Goal: Task Accomplishment & Management: Use online tool/utility

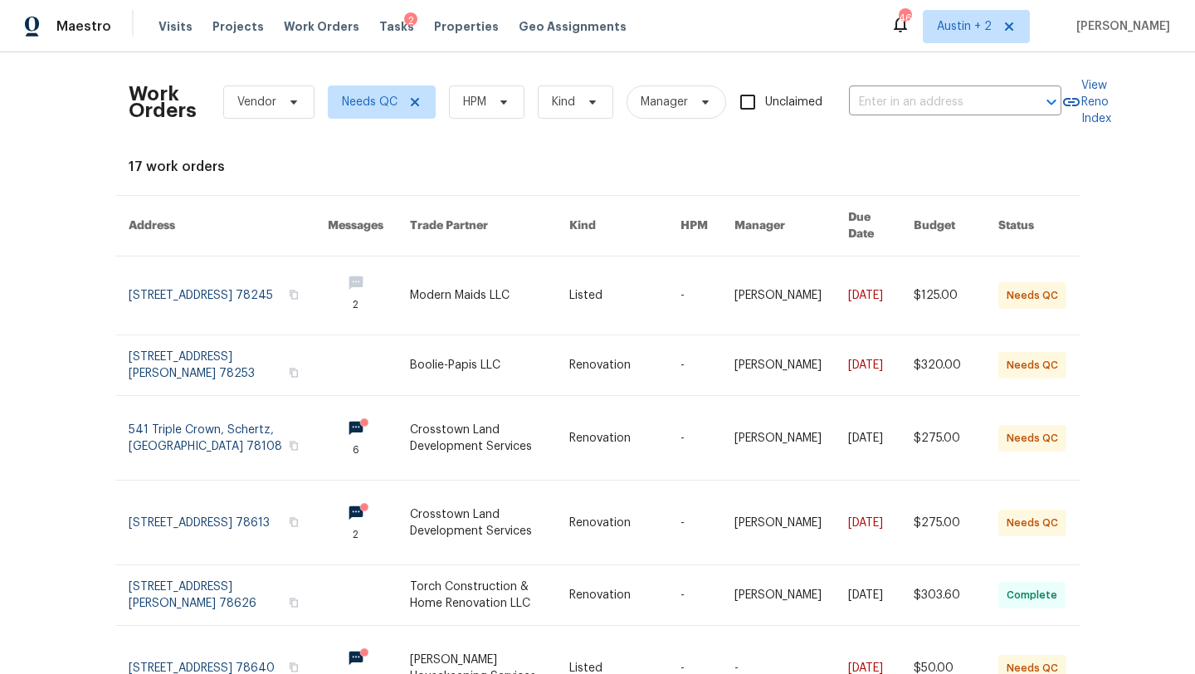
click at [344, 46] on div "Maestro Visits Projects Work Orders Tasks 2 Properties Geo Assignments 46 [GEOG…" at bounding box center [597, 26] width 1195 height 52
click at [169, 28] on span "Visits" at bounding box center [175, 26] width 34 height 17
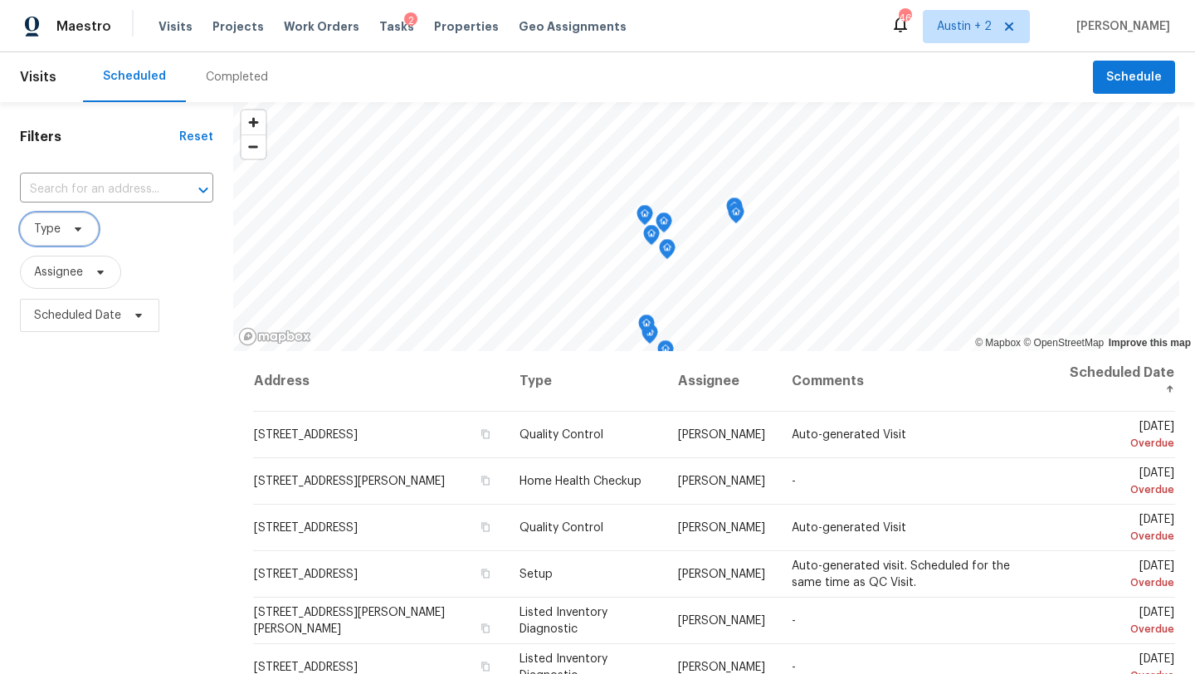
click at [76, 229] on icon at bounding box center [78, 229] width 7 height 4
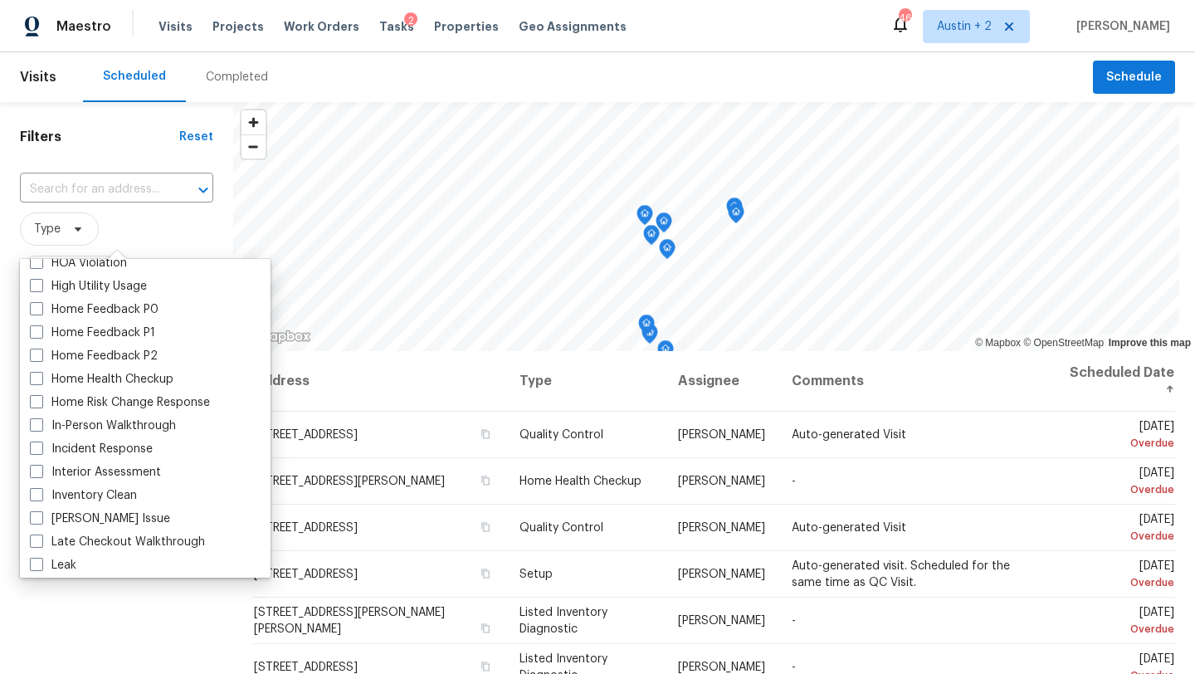
scroll to position [501, 0]
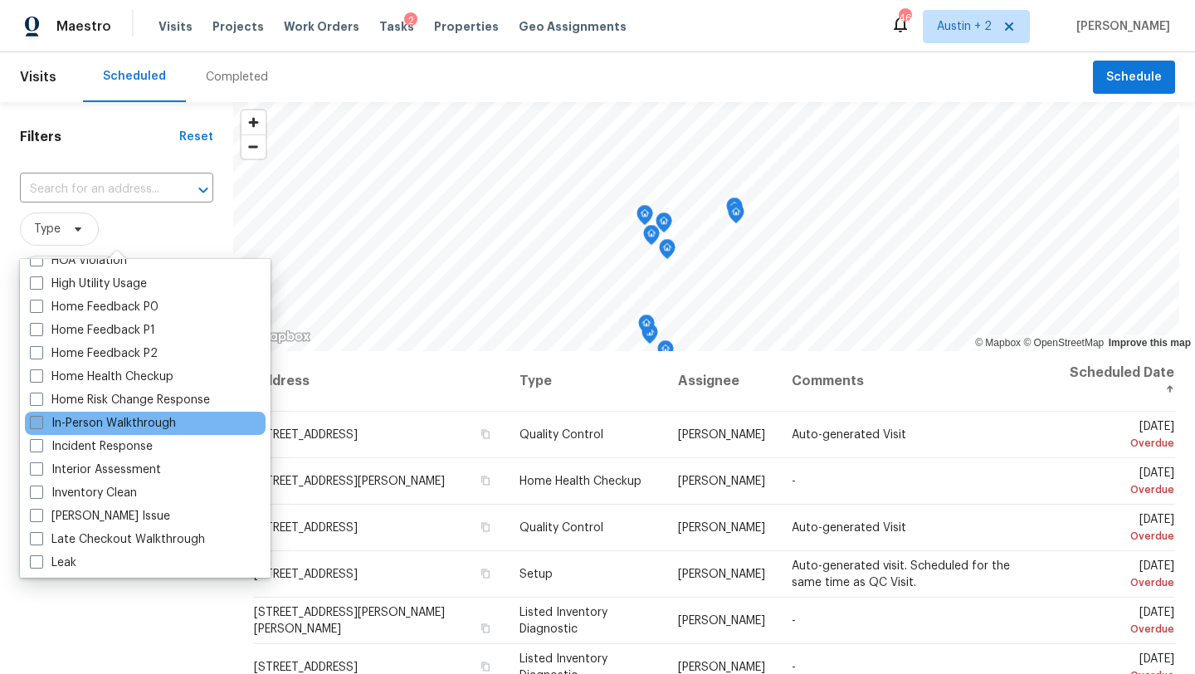
click at [106, 426] on label "In-Person Walkthrough" at bounding box center [103, 423] width 146 height 17
click at [41, 426] on input "In-Person Walkthrough" at bounding box center [35, 420] width 11 height 11
checkbox input "true"
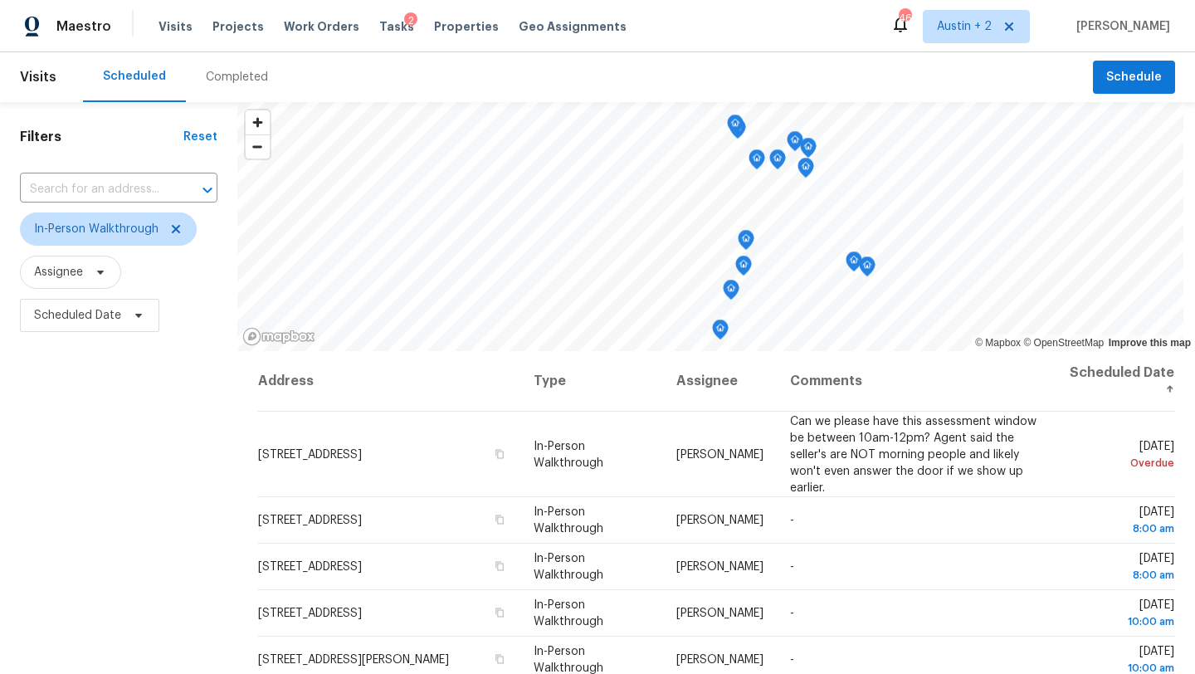
click at [343, 68] on div "Scheduled Completed" at bounding box center [588, 77] width 1010 height 50
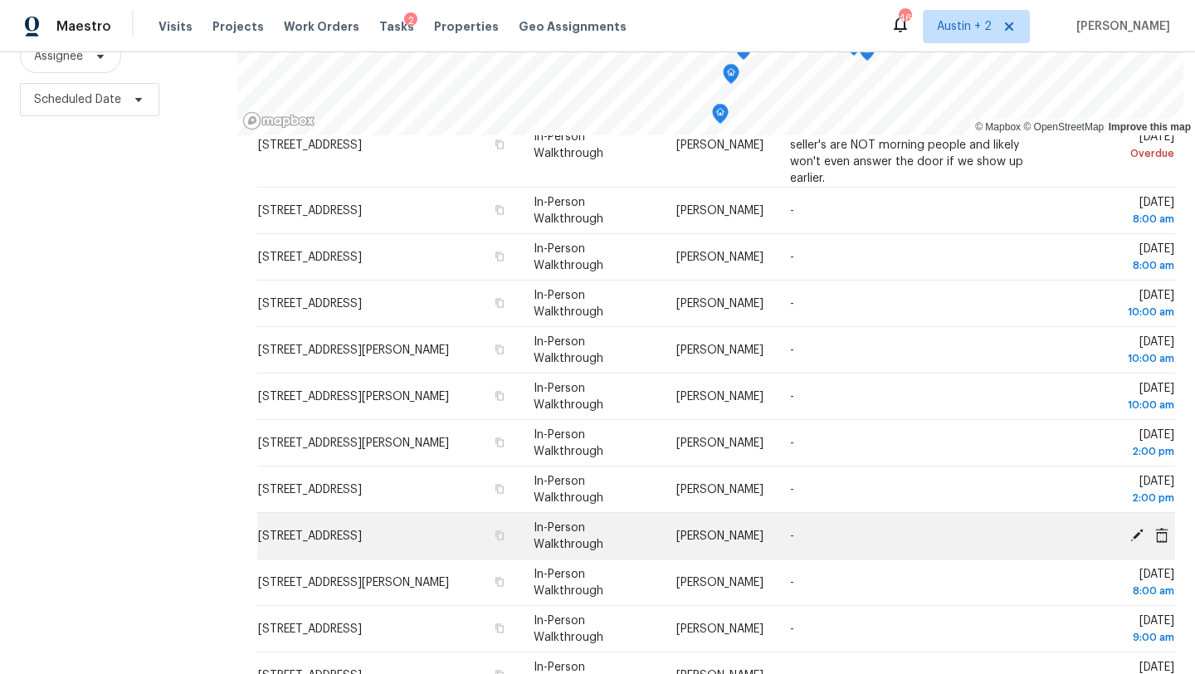
scroll to position [91, 0]
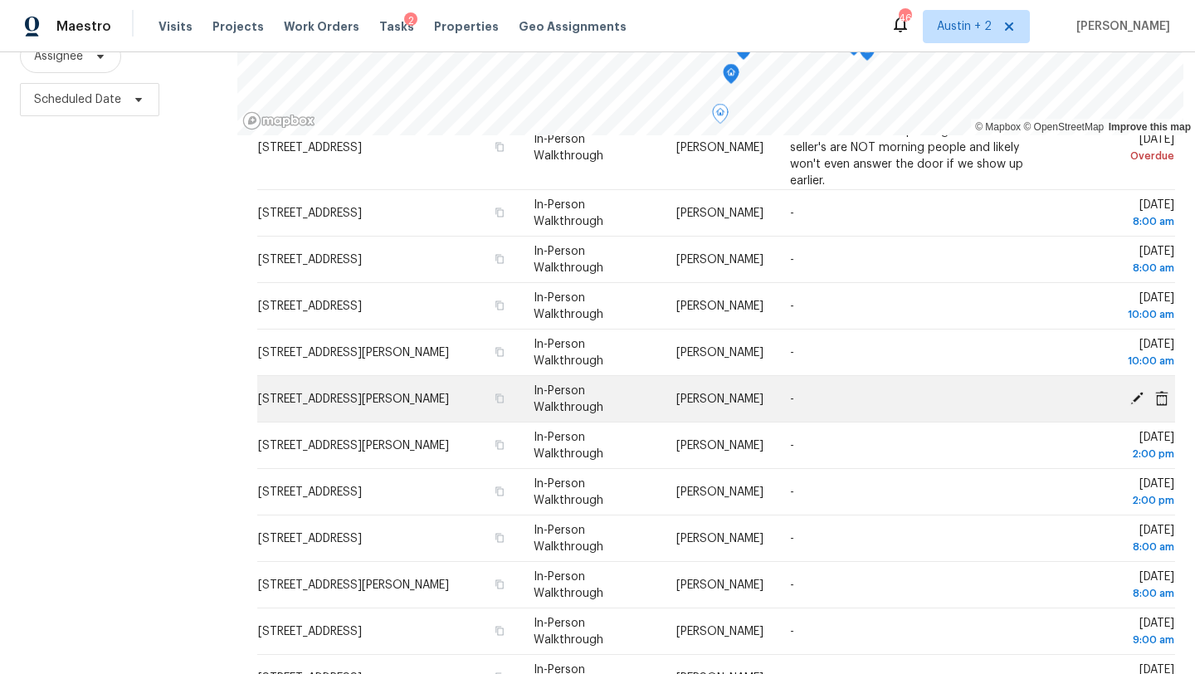
click at [1137, 397] on icon at bounding box center [1136, 397] width 13 height 13
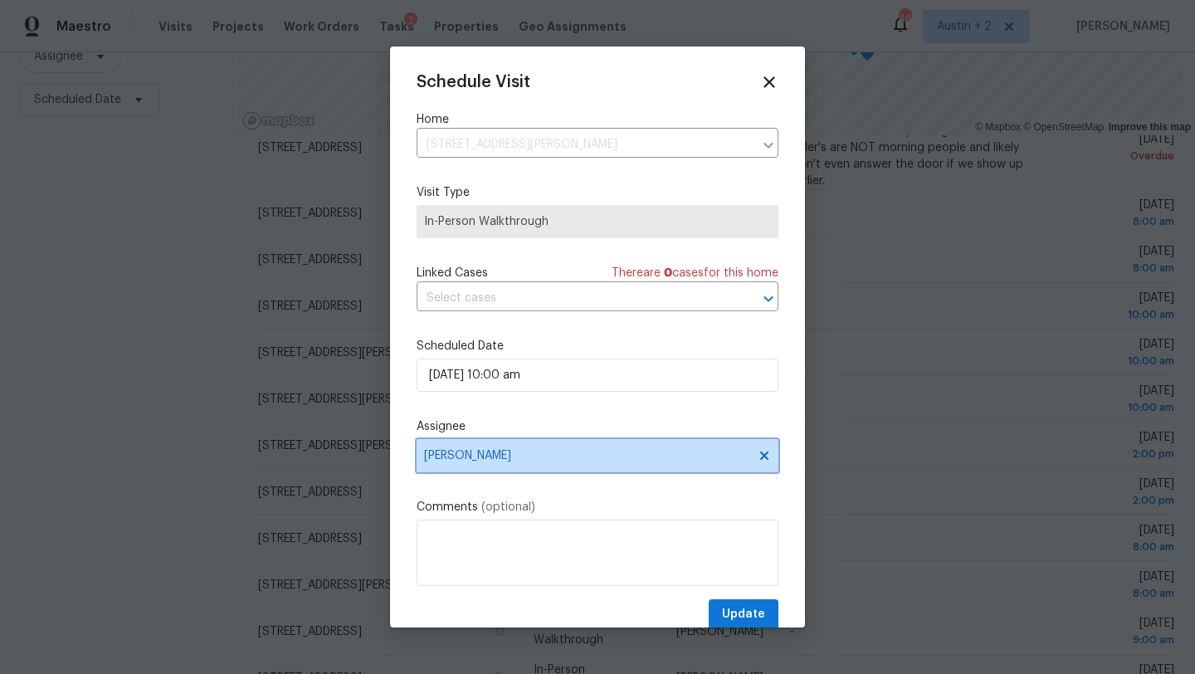
click at [519, 462] on span "[PERSON_NAME]" at bounding box center [586, 455] width 325 height 13
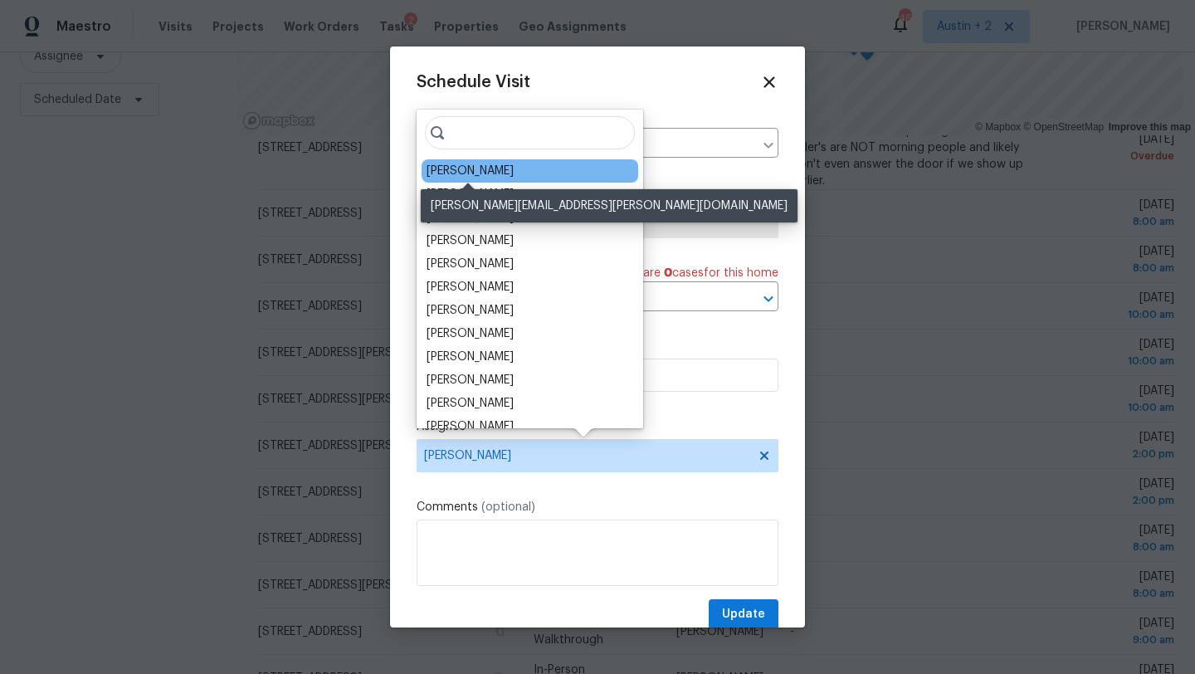
click at [459, 176] on div "[PERSON_NAME]" at bounding box center [469, 171] width 87 height 17
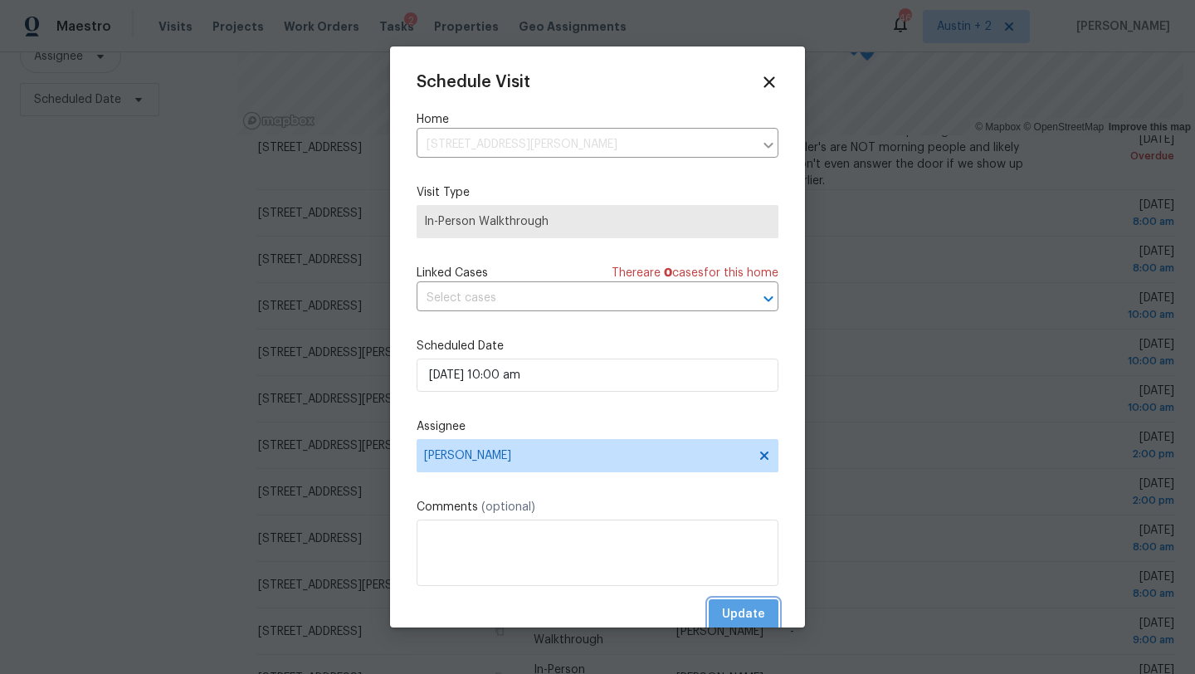
click at [725, 601] on button "Update" at bounding box center [744, 614] width 70 height 31
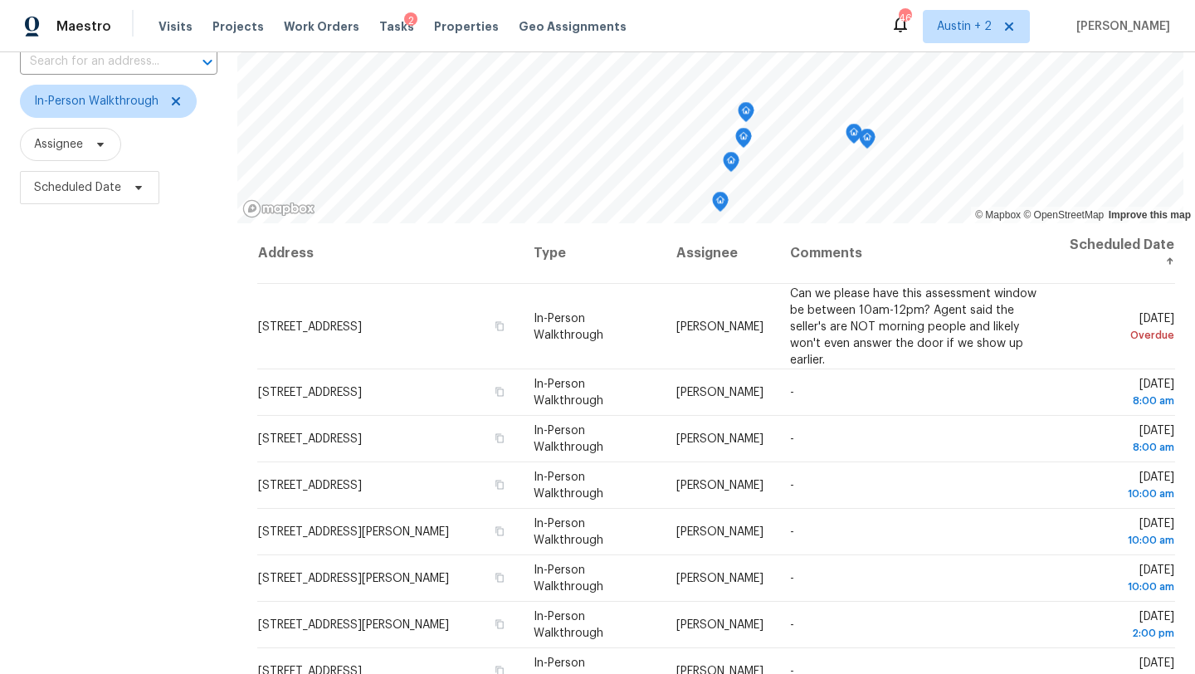
scroll to position [80, 0]
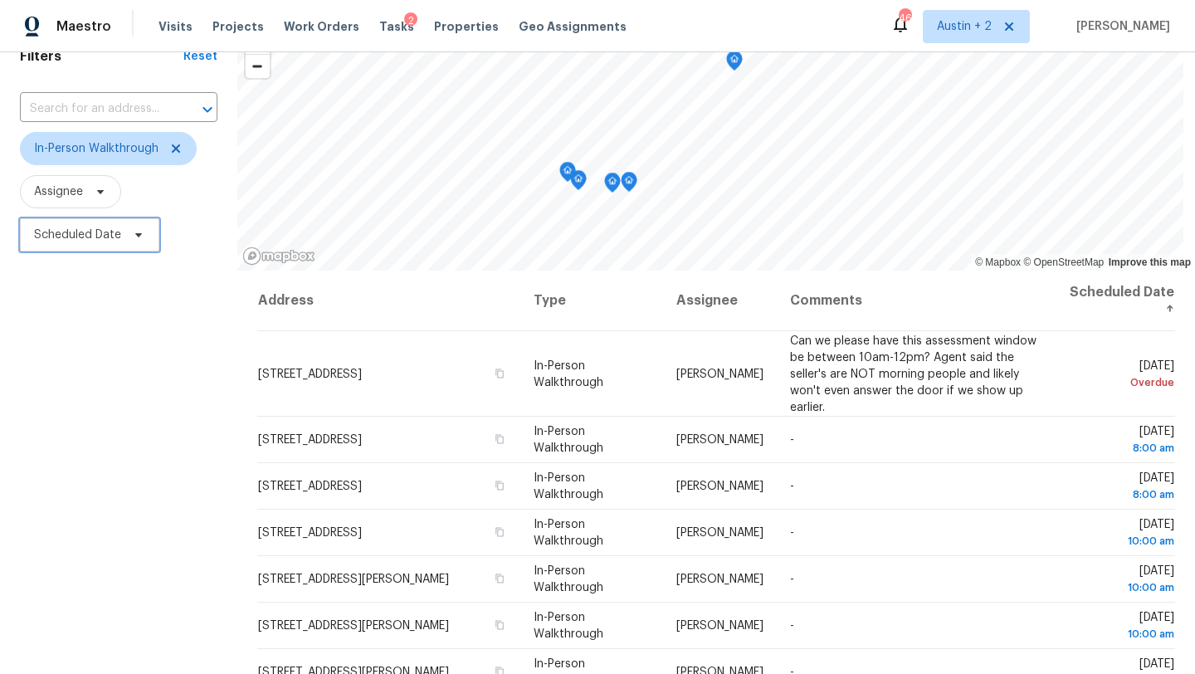
click at [141, 236] on icon at bounding box center [138, 234] width 13 height 13
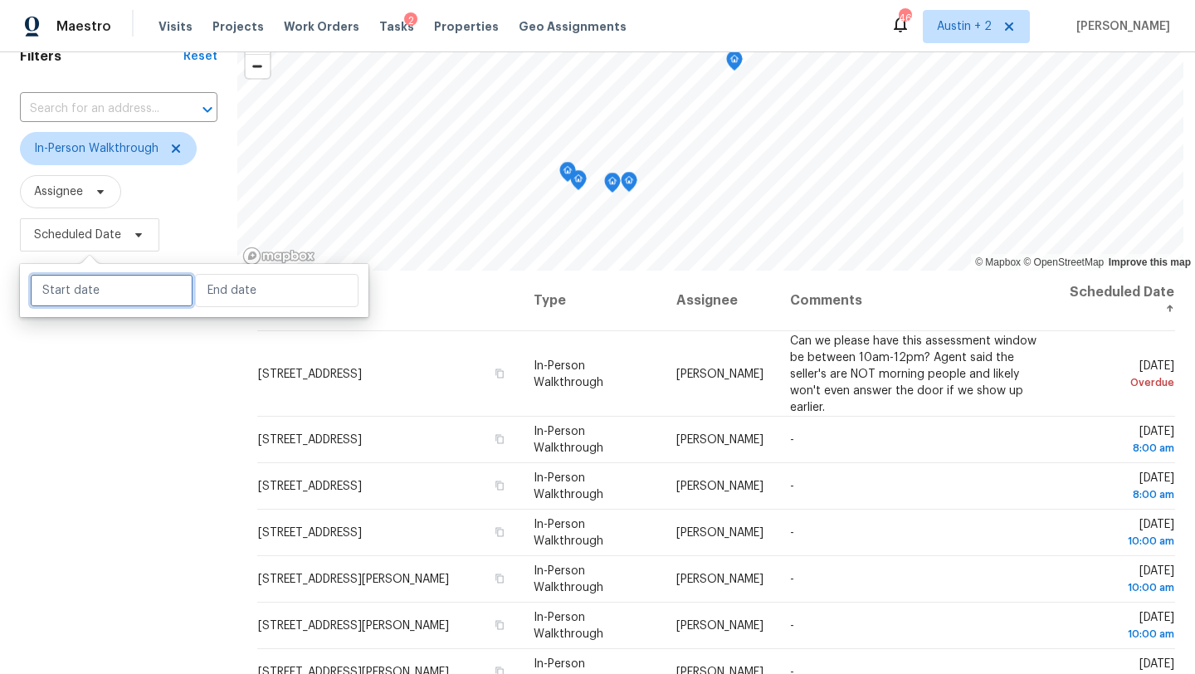
click at [120, 298] on input "text" at bounding box center [111, 290] width 163 height 33
select select "7"
select select "2025"
select select "8"
select select "2025"
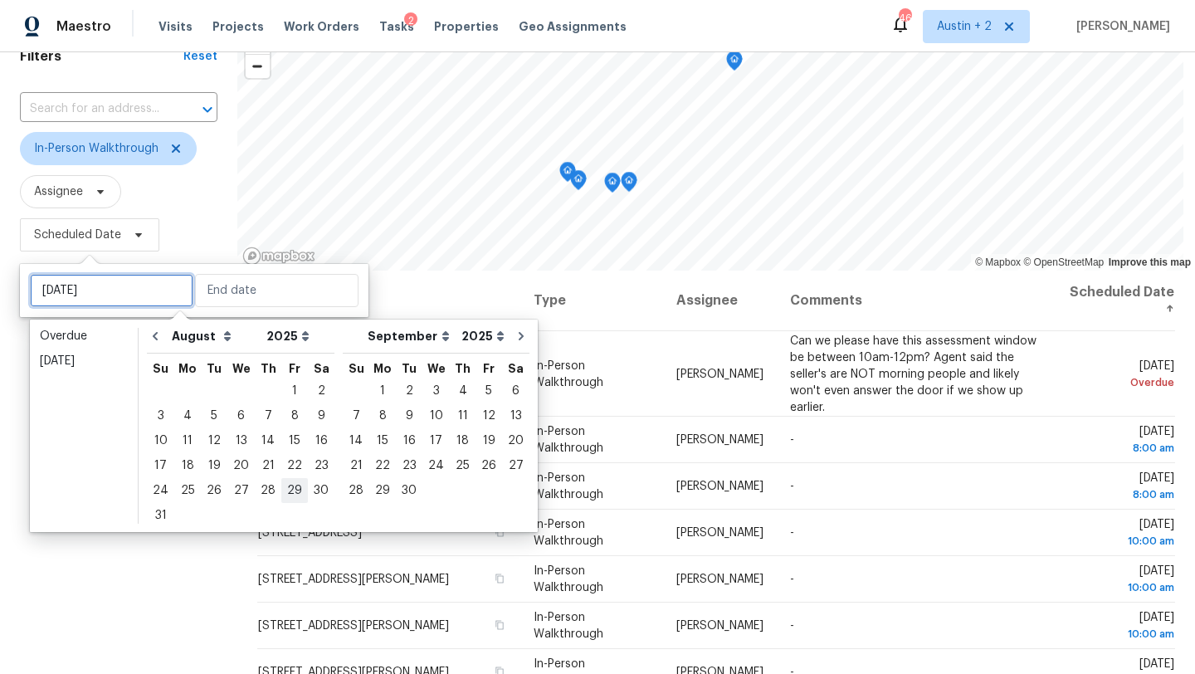
type input "[DATE]"
click at [261, 490] on div "28" at bounding box center [268, 490] width 27 height 23
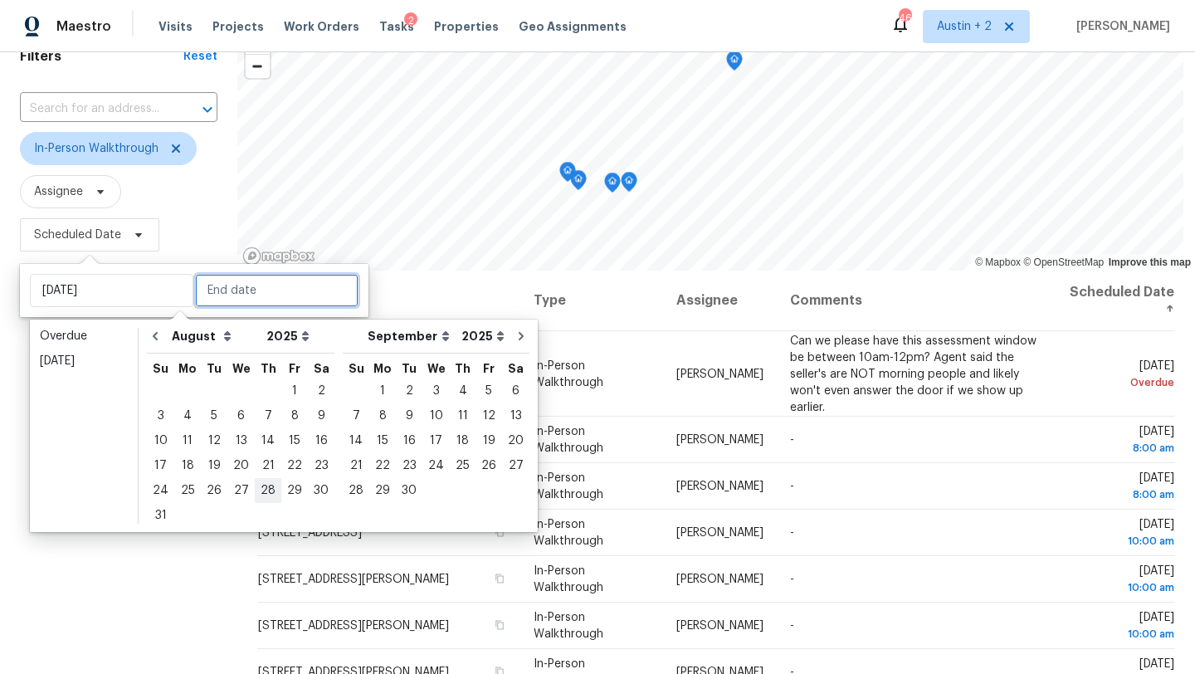
type input "[DATE]"
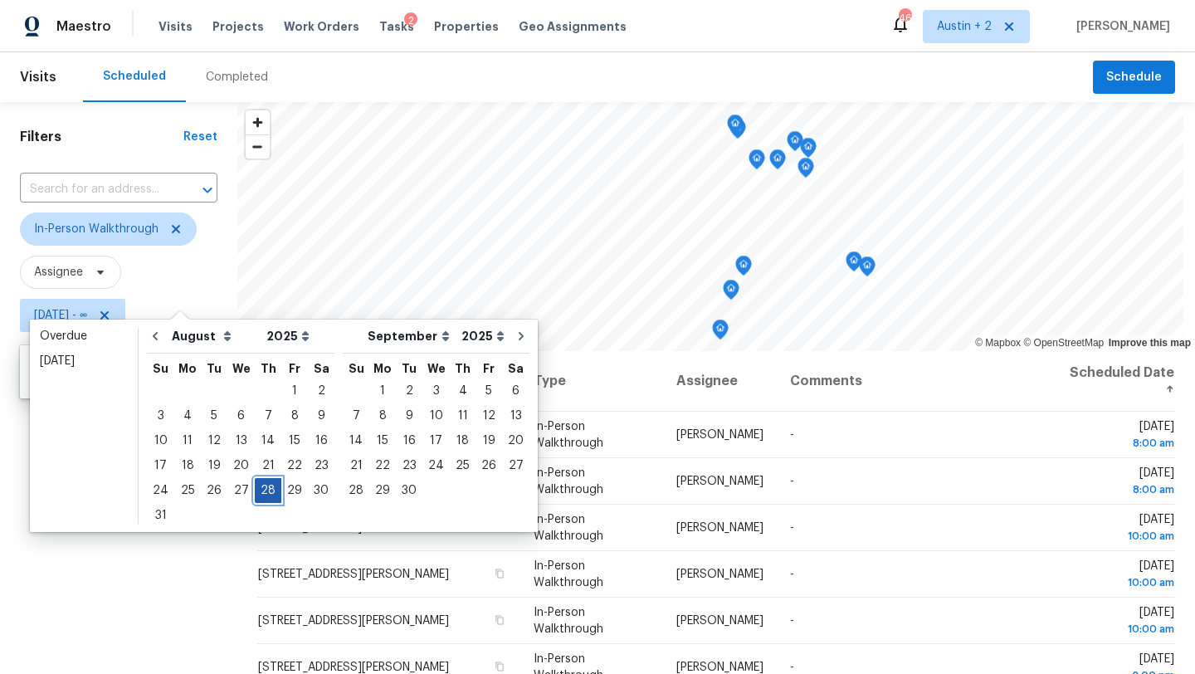
click at [261, 490] on div "28" at bounding box center [268, 490] width 27 height 23
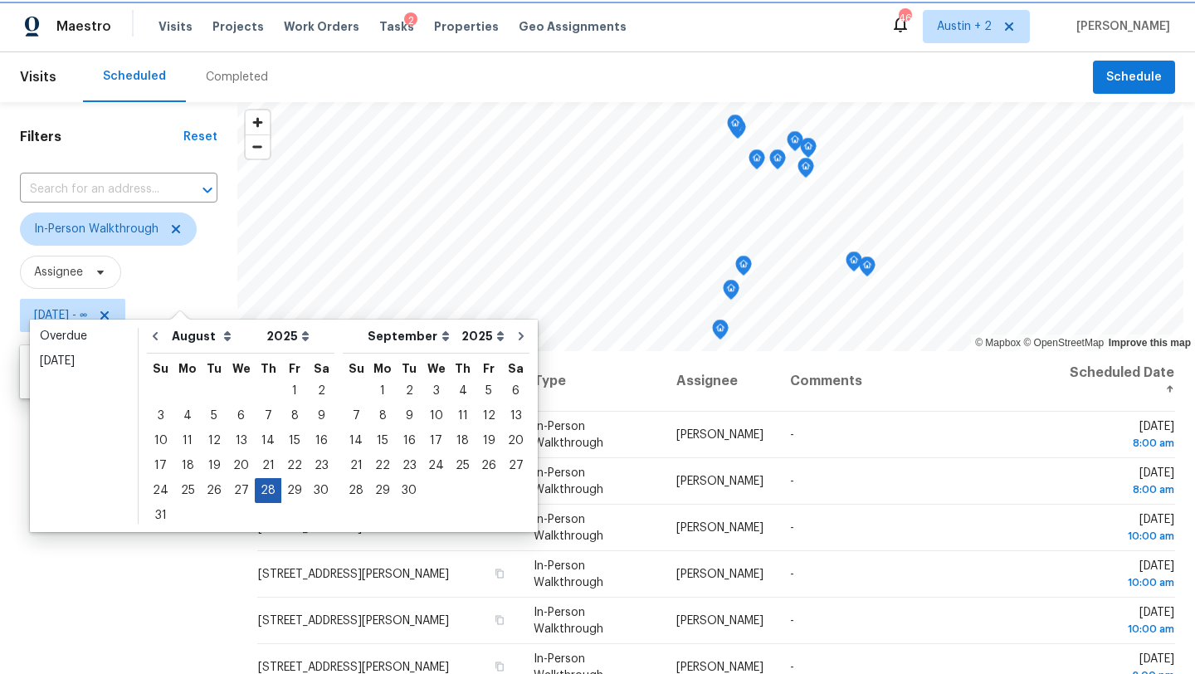
type input "[DATE]"
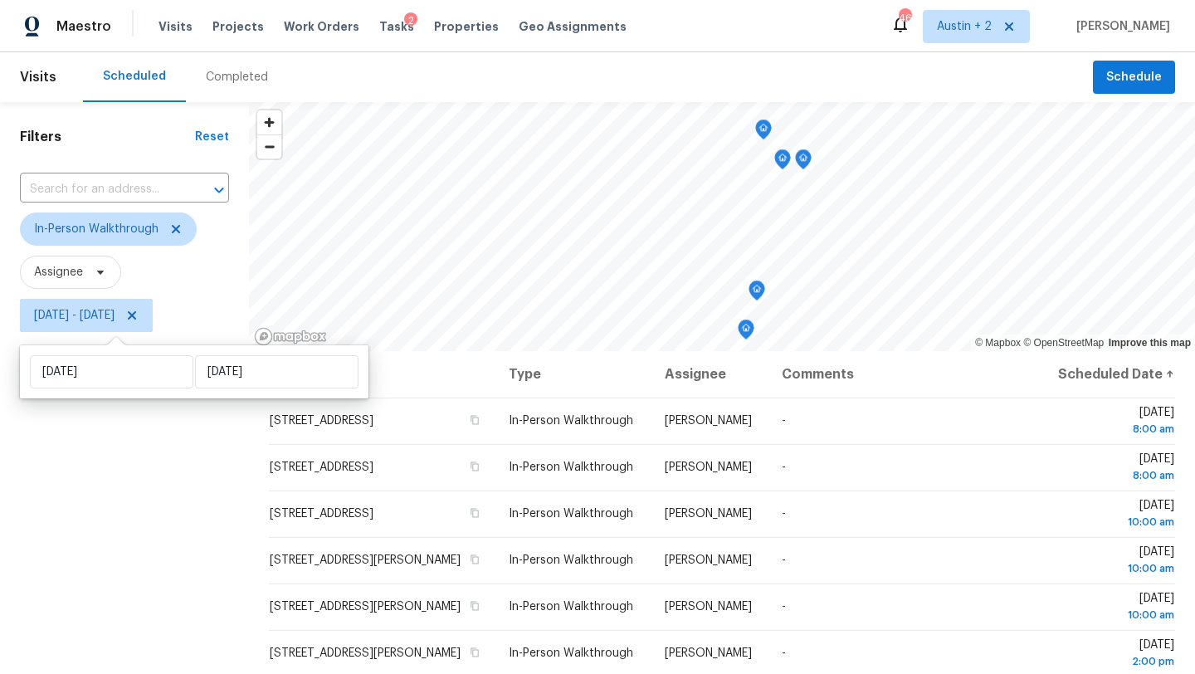
click at [147, 476] on div "Filters Reset ​ In-Person Walkthrough Assignee [DATE] - [DATE]" at bounding box center [124, 496] width 249 height 788
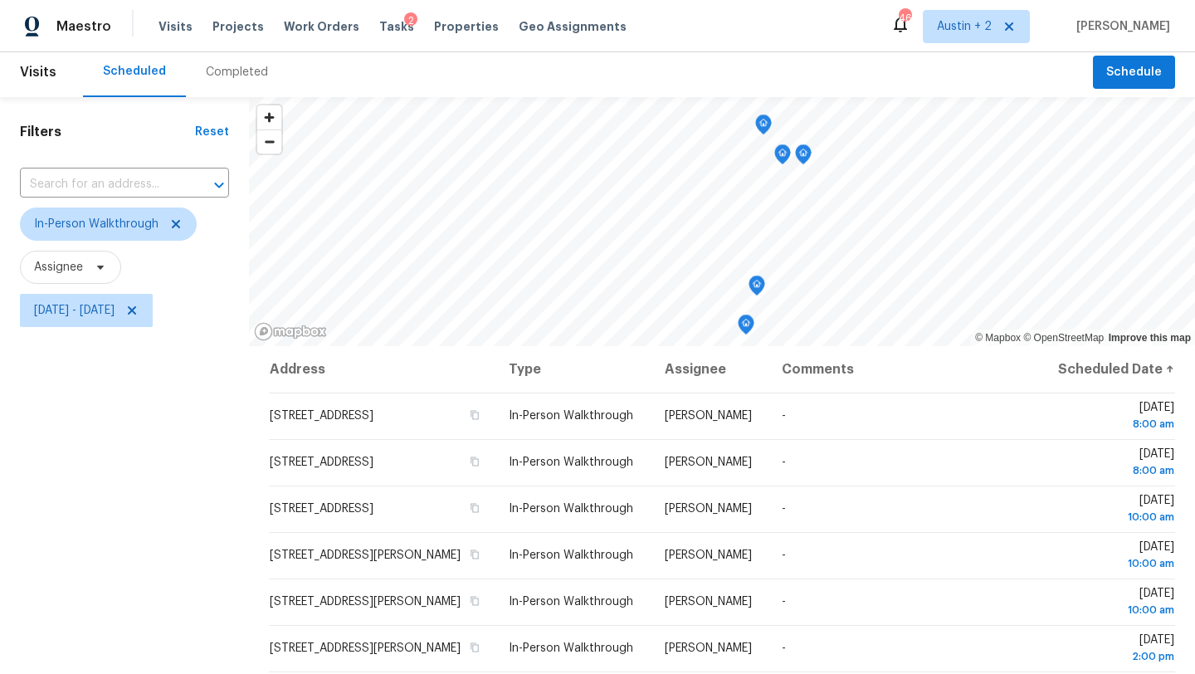
scroll to position [216, 0]
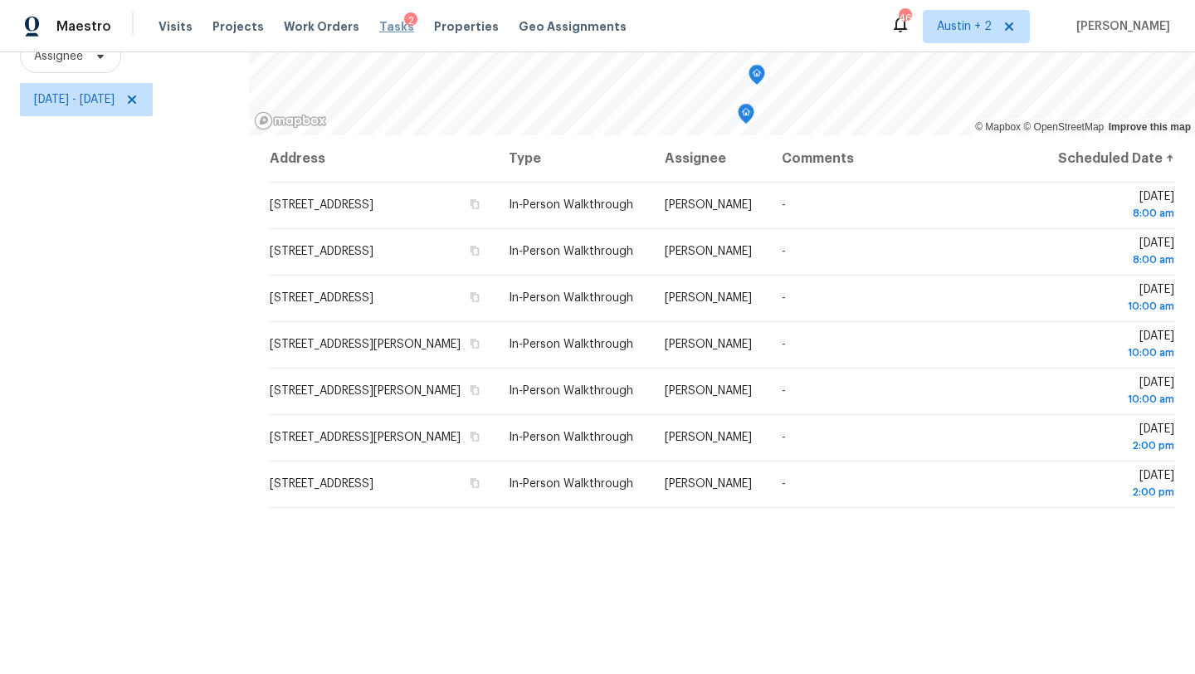
click at [380, 27] on span "Tasks" at bounding box center [396, 27] width 35 height 12
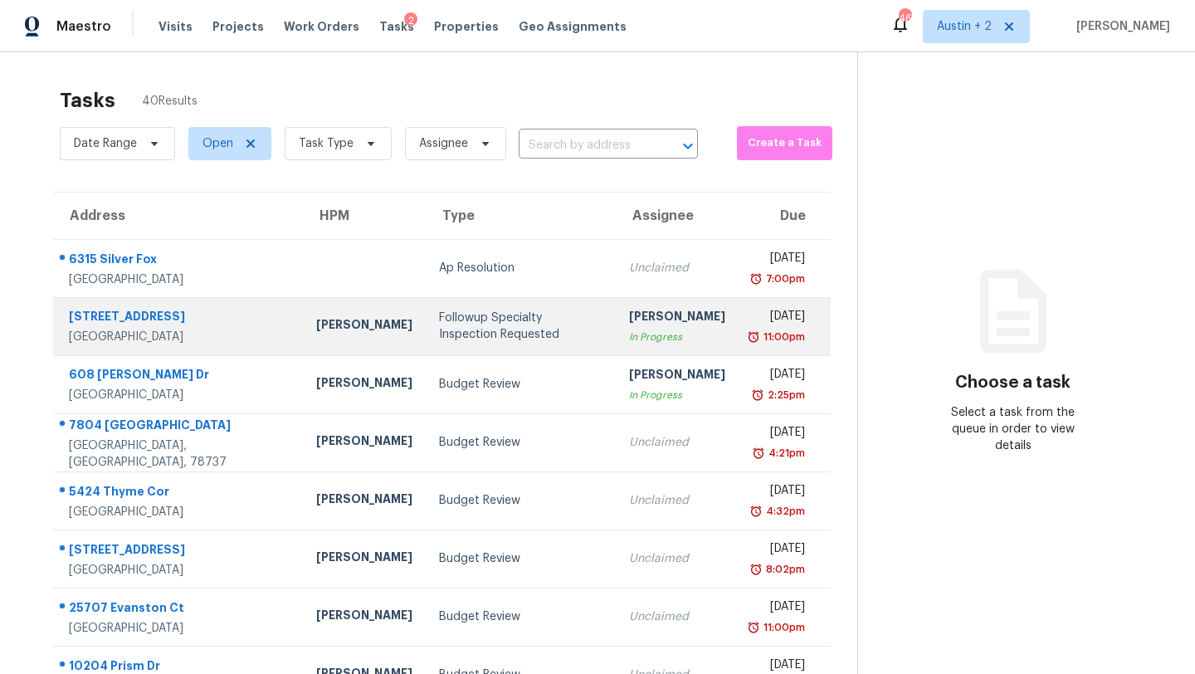
click at [439, 321] on div "Followup Specialty Inspection Requested" at bounding box center [520, 326] width 163 height 33
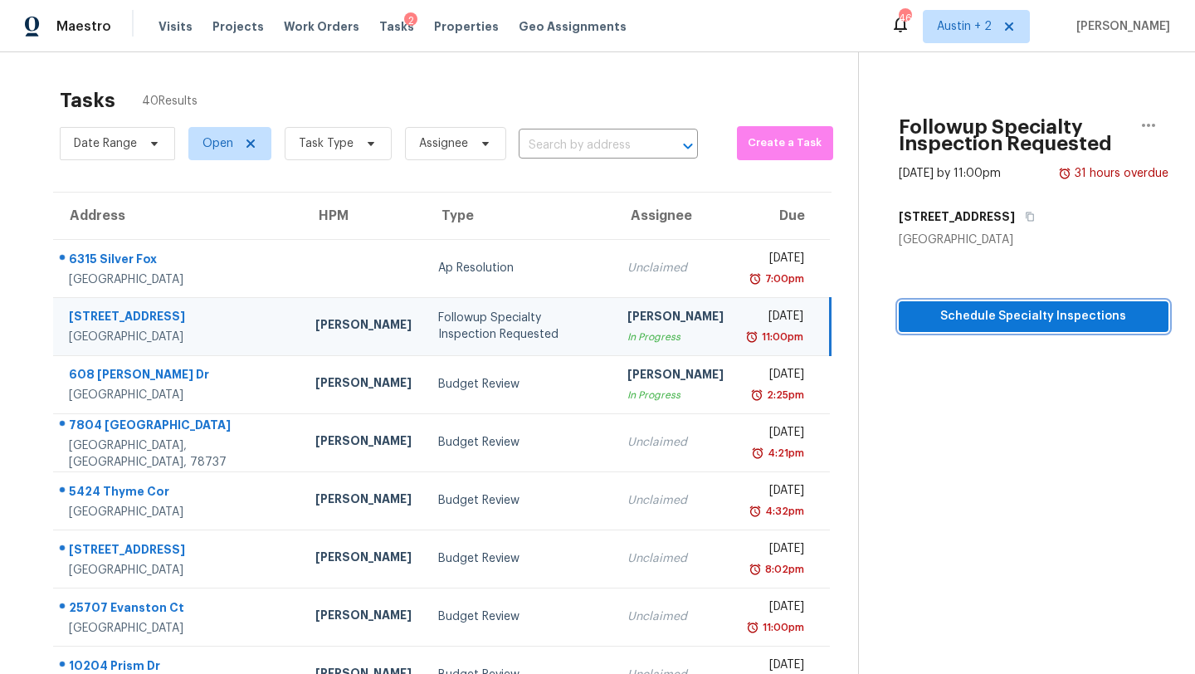
click at [978, 320] on span "Schedule Specialty Inspections" at bounding box center [1033, 316] width 243 height 21
